Goal: Transaction & Acquisition: Download file/media

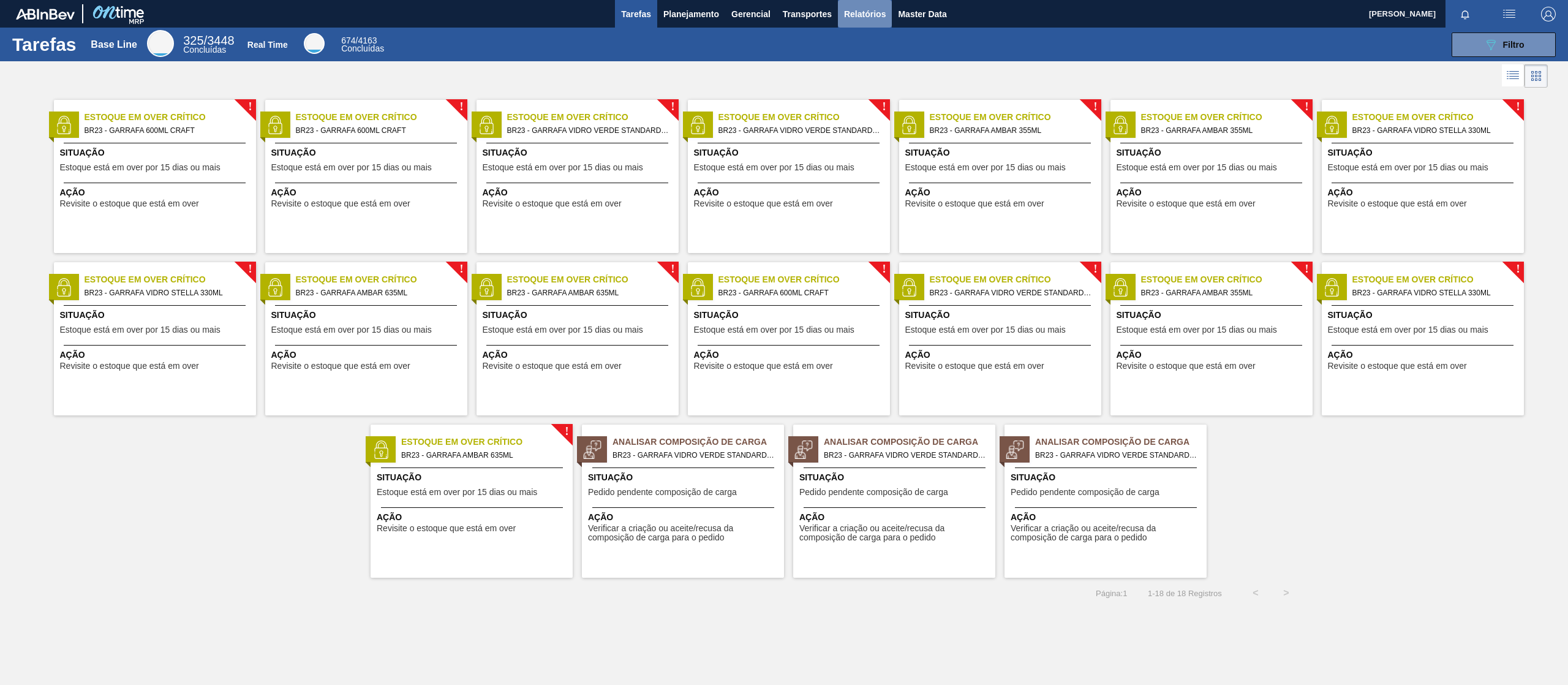
click at [870, 20] on span "Relatórios" at bounding box center [864, 14] width 42 height 15
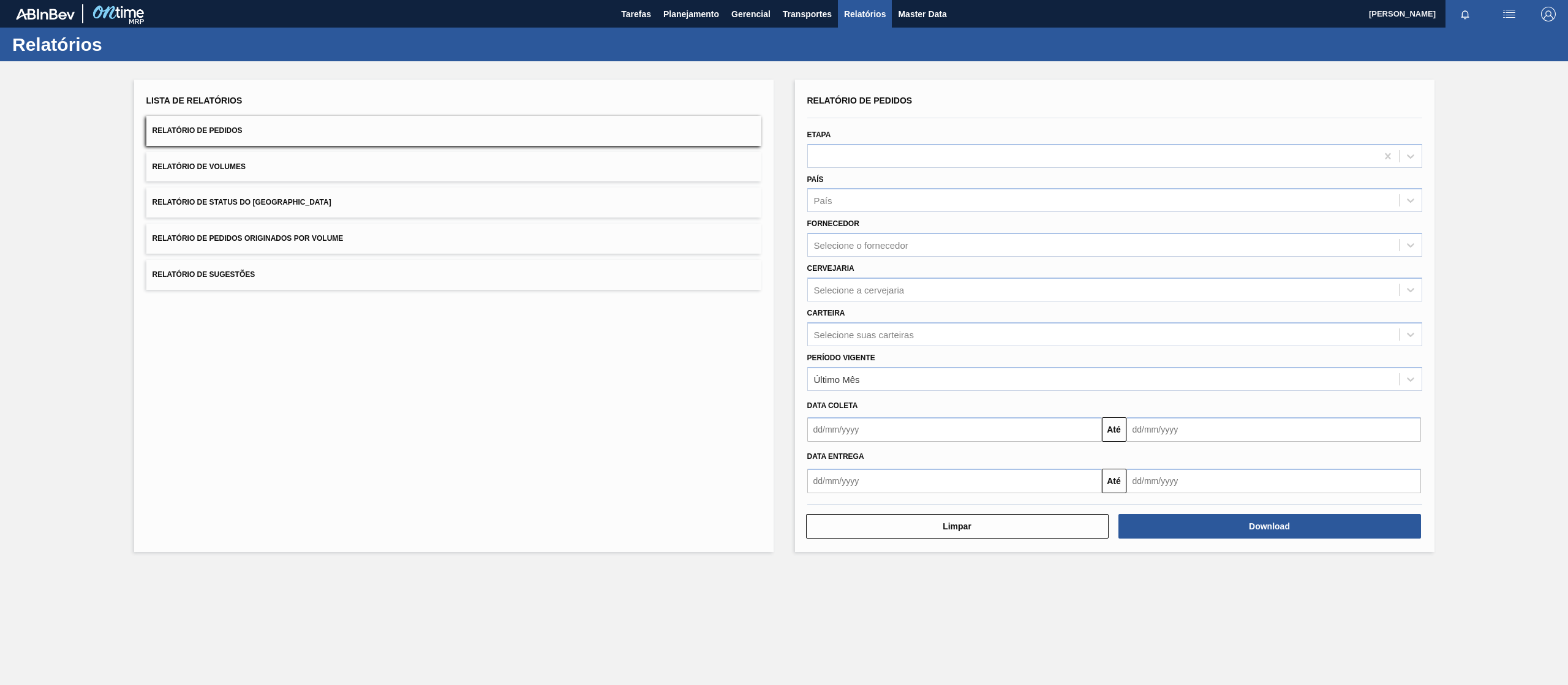
click at [428, 240] on button "Relatório de Pedidos Originados por Volume" at bounding box center [454, 238] width 615 height 30
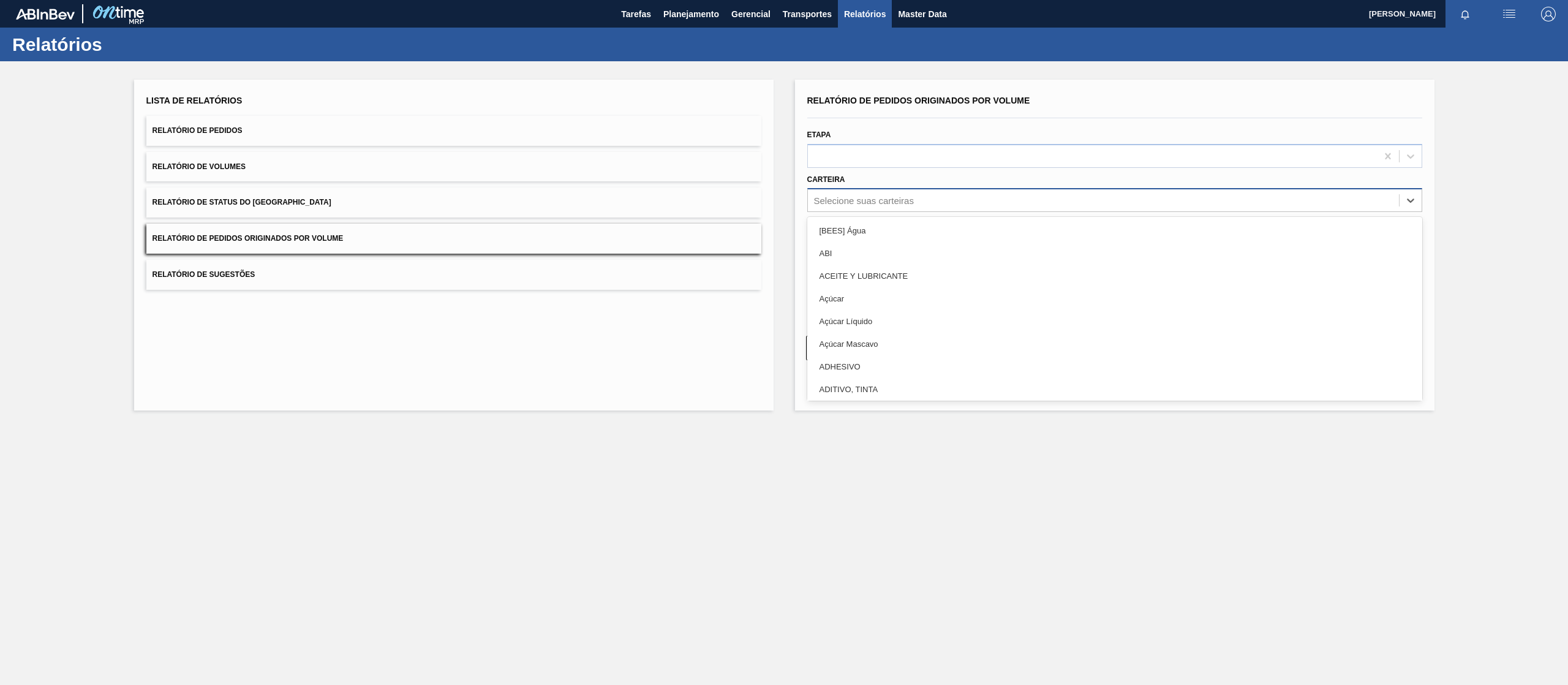
click at [846, 194] on div "Selecione suas carteiras" at bounding box center [1103, 200] width 591 height 17
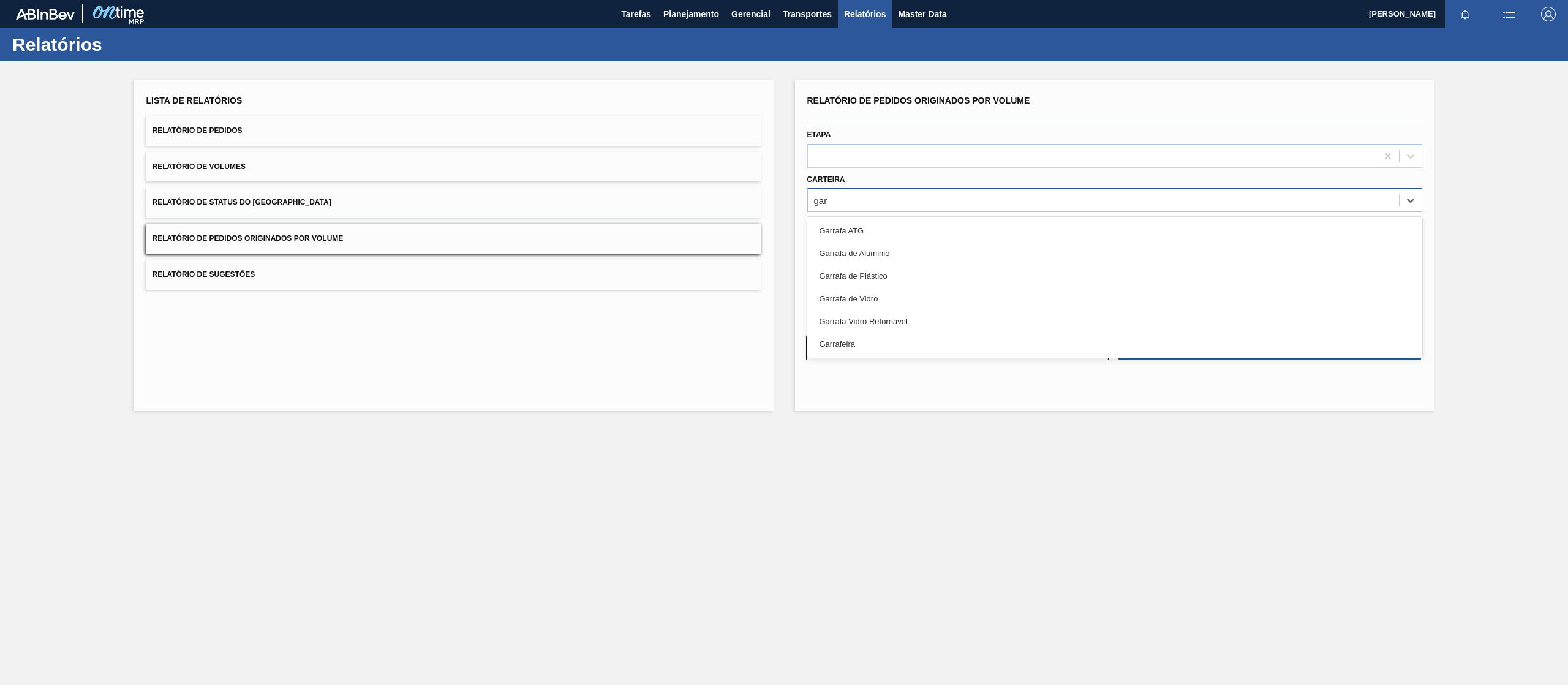
type input "garr"
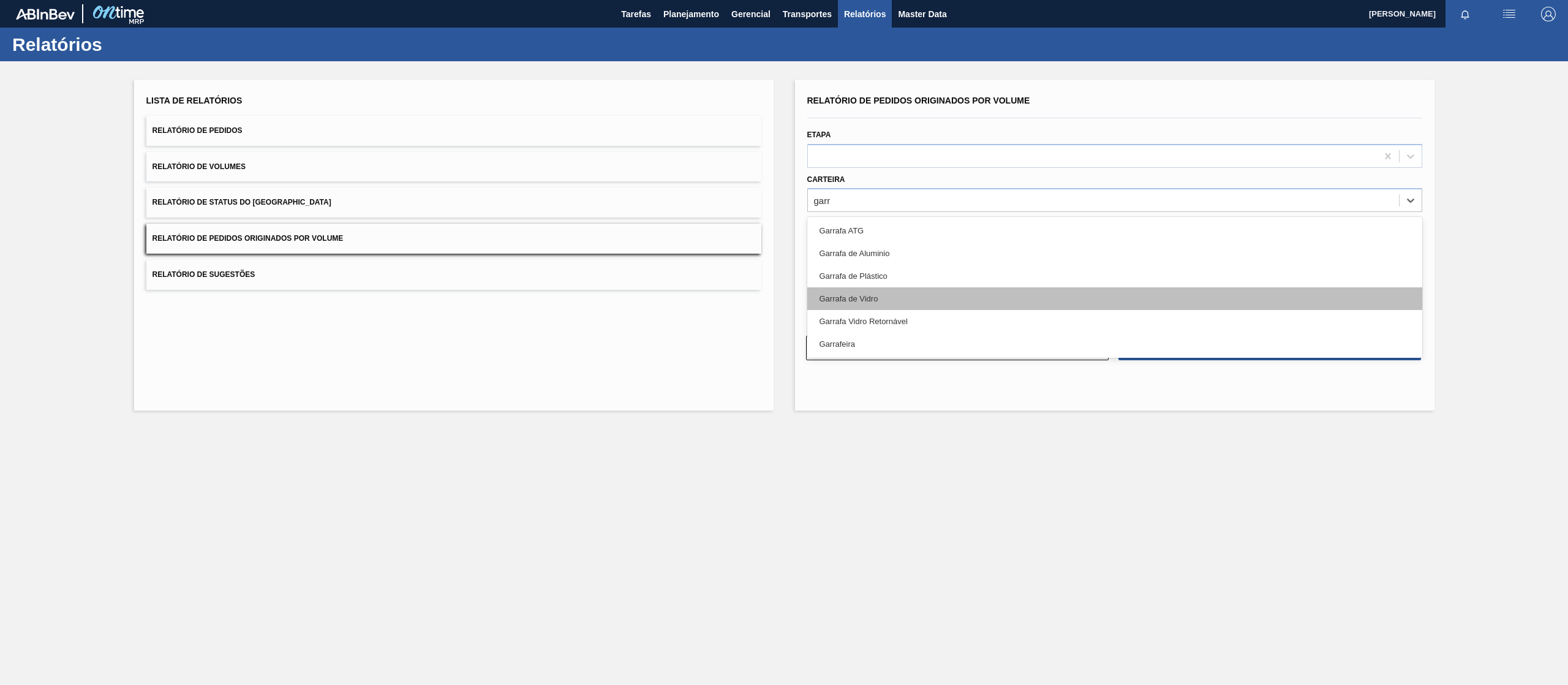
click at [968, 294] on div "Garrafa de Vidro" at bounding box center [1114, 298] width 615 height 23
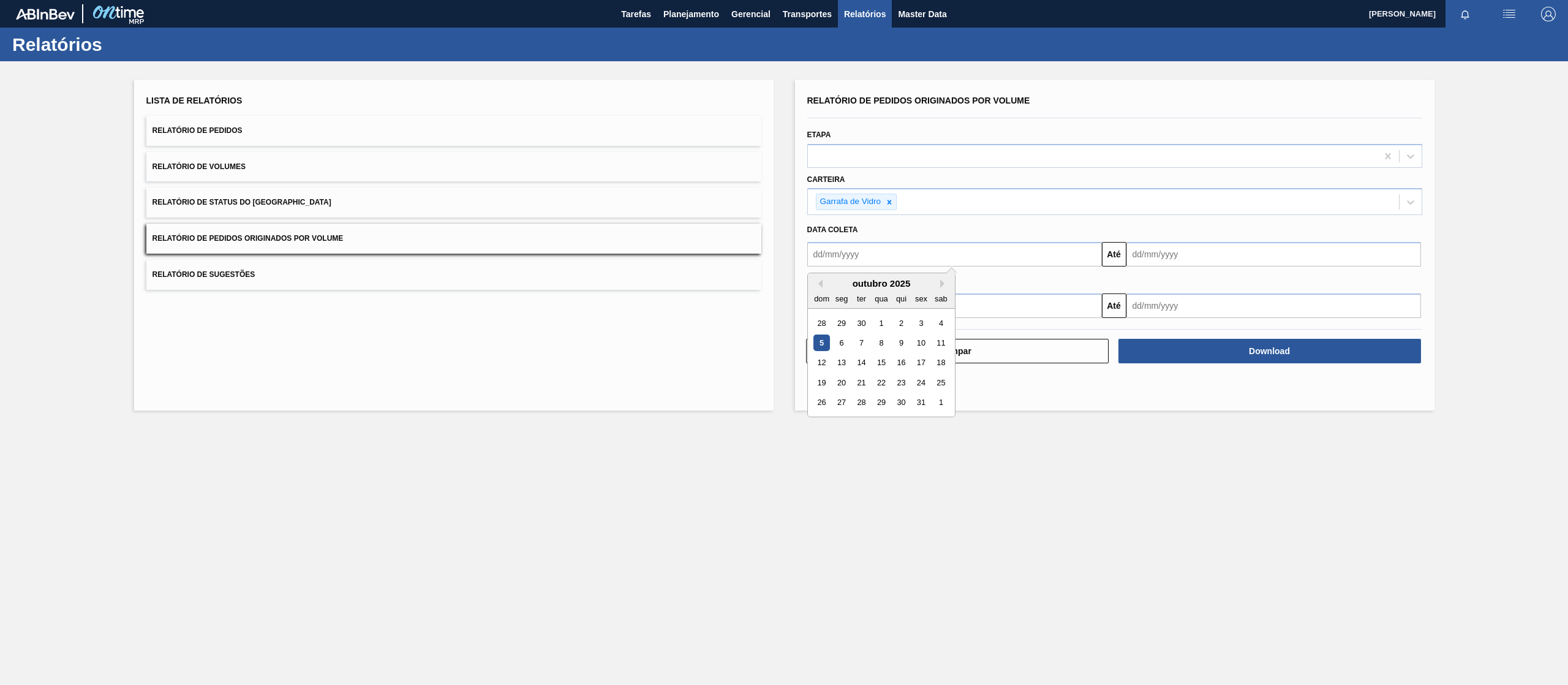
click at [985, 257] on input "text" at bounding box center [954, 254] width 294 height 25
click at [816, 283] on button "Previous Month" at bounding box center [819, 283] width 9 height 9
click at [833, 326] on div "1" at bounding box center [841, 323] width 17 height 17
type input "[DATE]"
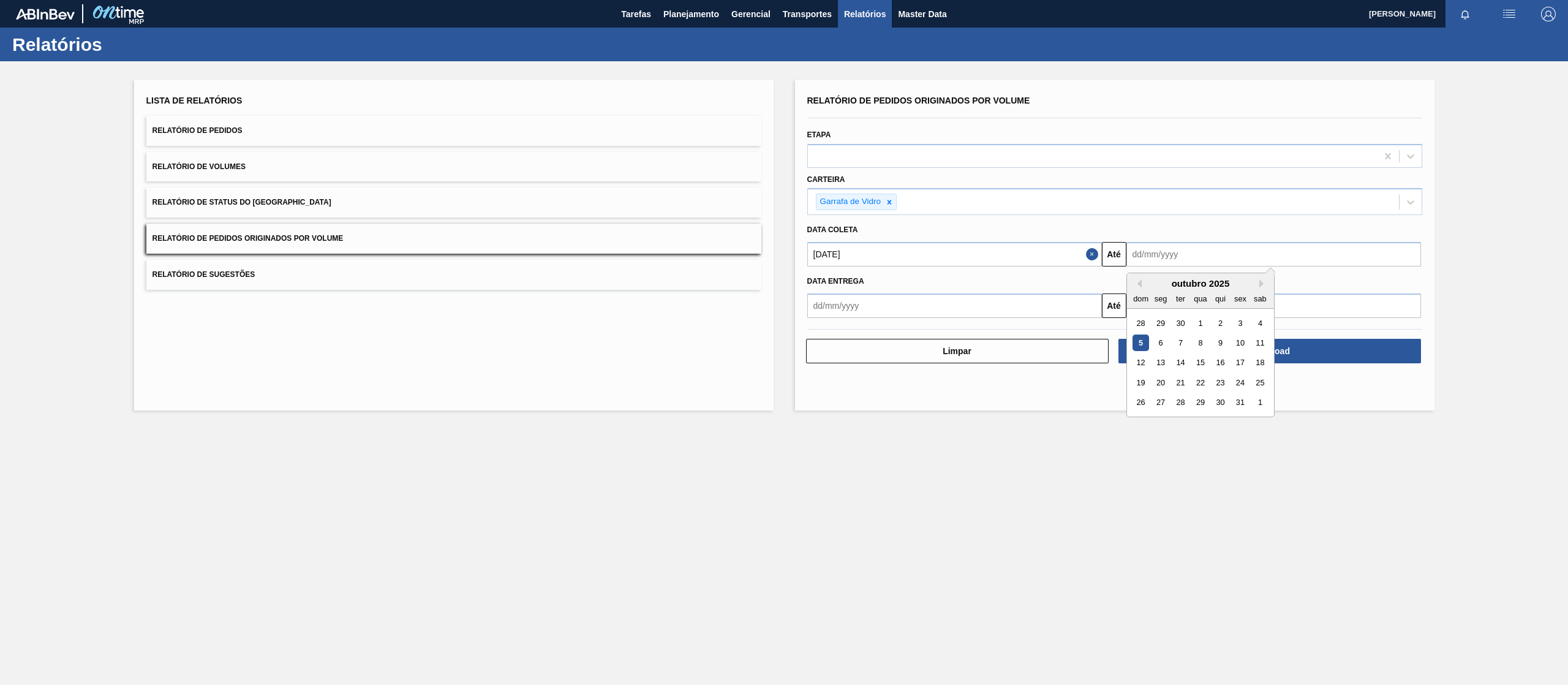
click at [1189, 248] on input "text" at bounding box center [1273, 254] width 294 height 25
click at [1240, 402] on div "31" at bounding box center [1240, 403] width 17 height 17
type input "[DATE]"
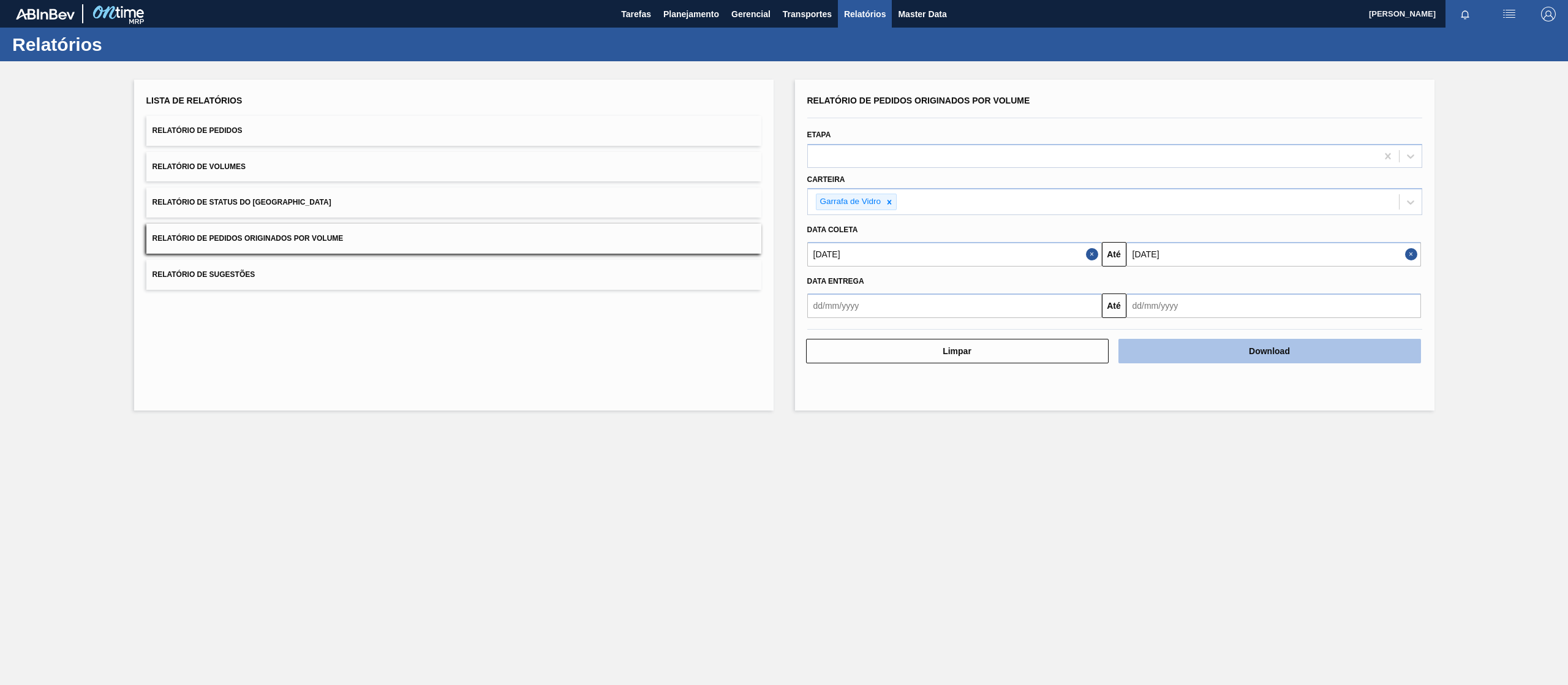
click at [1232, 353] on button "Download" at bounding box center [1269, 351] width 302 height 25
